Goal: Transaction & Acquisition: Subscribe to service/newsletter

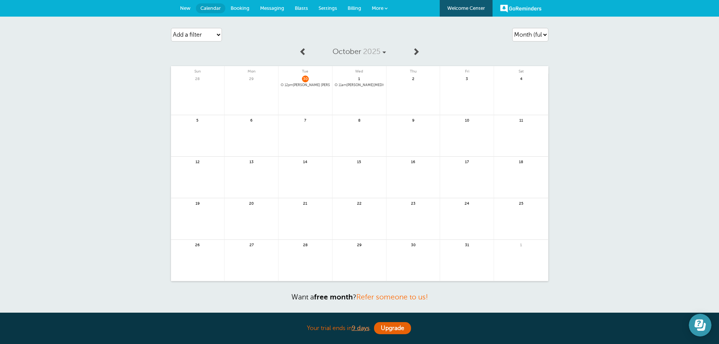
click at [706, 322] on button "Open Learn | Contact Us" at bounding box center [700, 325] width 23 height 23
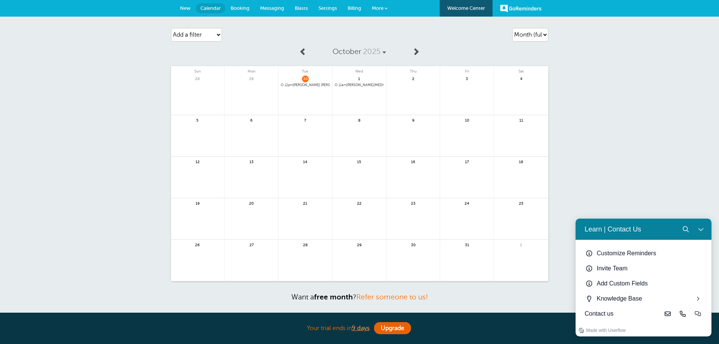
drag, startPoint x: 383, startPoint y: 17, endPoint x: 378, endPoint y: 51, distance: 34.8
click at [376, 22] on div "Agenda Day Week Month (full view) Month (condensed) Add a filter Customer Searc…" at bounding box center [359, 178] width 719 height 322
click at [348, 6] on span "Billing" at bounding box center [355, 8] width 14 height 6
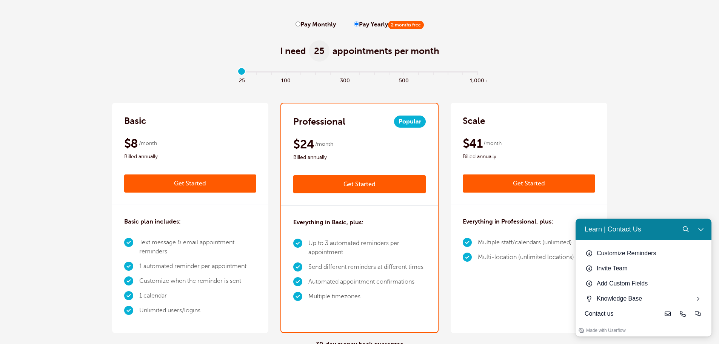
scroll to position [38, 0]
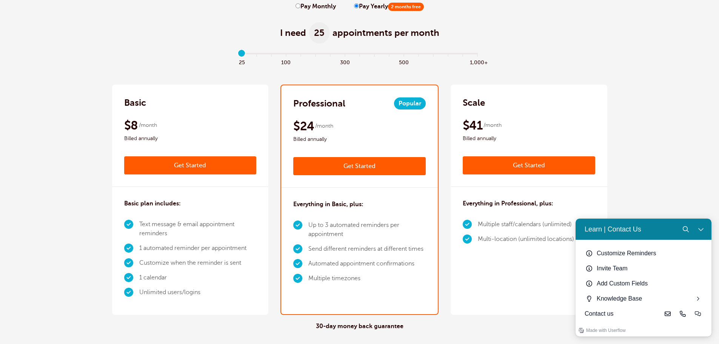
click at [701, 227] on icon "Close Learn | Contact Us" at bounding box center [701, 229] width 6 height 6
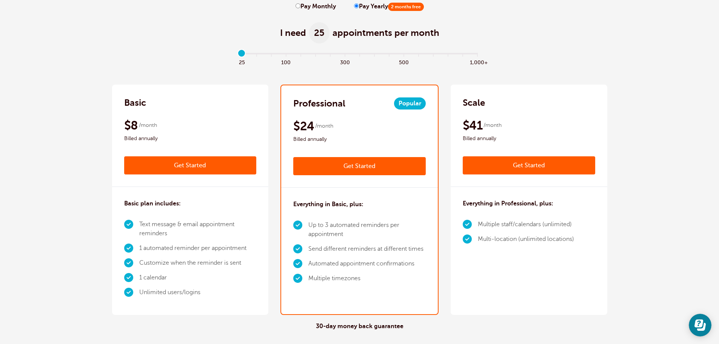
click at [286, 58] on span "100" at bounding box center [286, 61] width 15 height 9
click at [272, 56] on input "range" at bounding box center [360, 55] width 244 height 2
type input "1"
click at [254, 56] on input "range" at bounding box center [360, 55] width 244 height 2
click at [114, 35] on div "I need 50 appointments per month" at bounding box center [359, 28] width 495 height 37
